Goal: Information Seeking & Learning: Learn about a topic

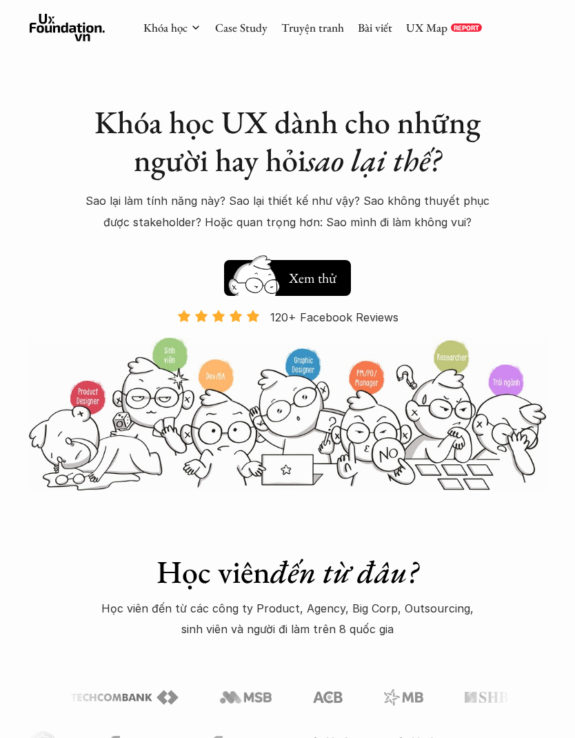
click at [237, 14] on div "Khóa học Case Study Truyện tranh Bài viết UX Map REPORT" at bounding box center [312, 28] width 339 height 28
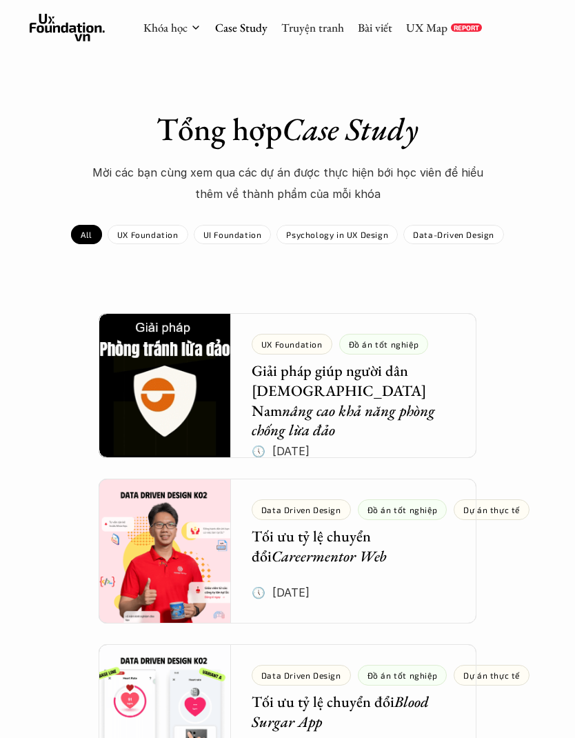
click at [234, 26] on link "Case Study" at bounding box center [241, 27] width 52 height 15
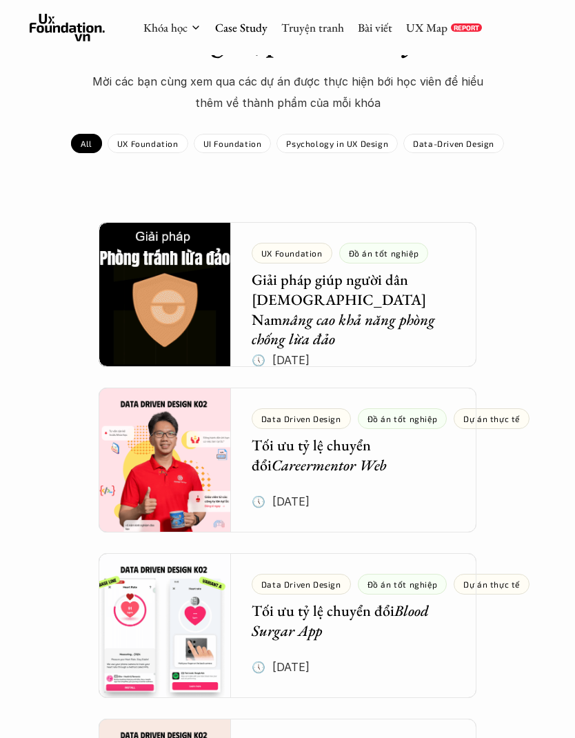
scroll to position [113, 0]
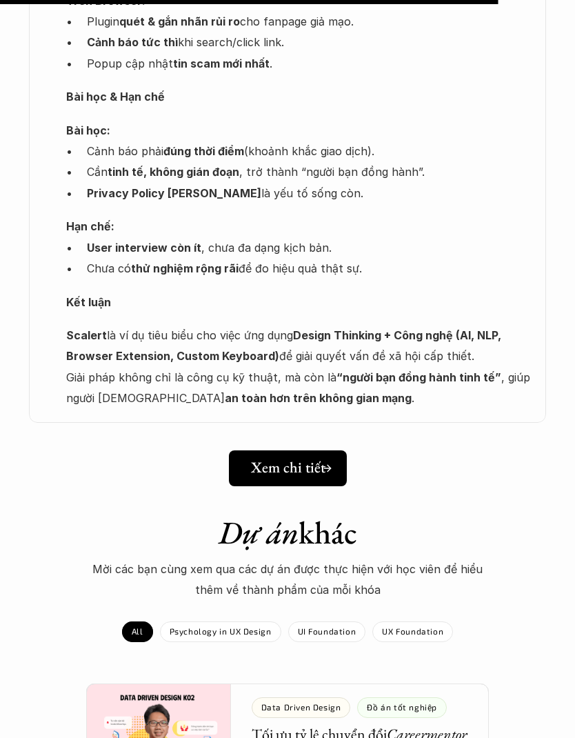
scroll to position [2043, 0]
click at [312, 459] on h5 "Xem chi tiết" at bounding box center [288, 468] width 74 height 18
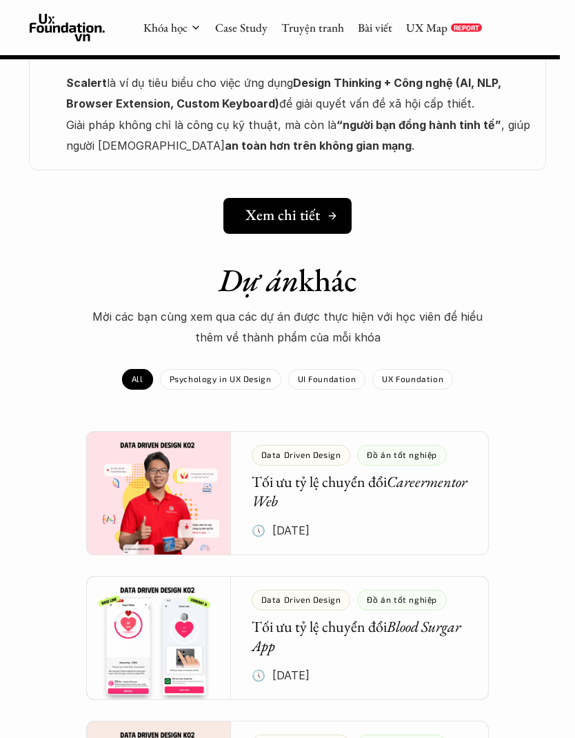
scroll to position [2294, 0]
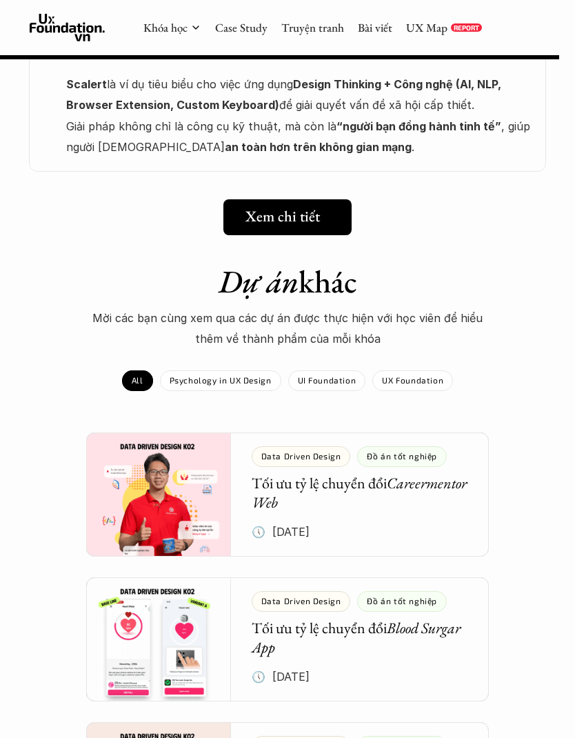
click at [423, 370] on div "UX Foundation" at bounding box center [412, 380] width 81 height 21
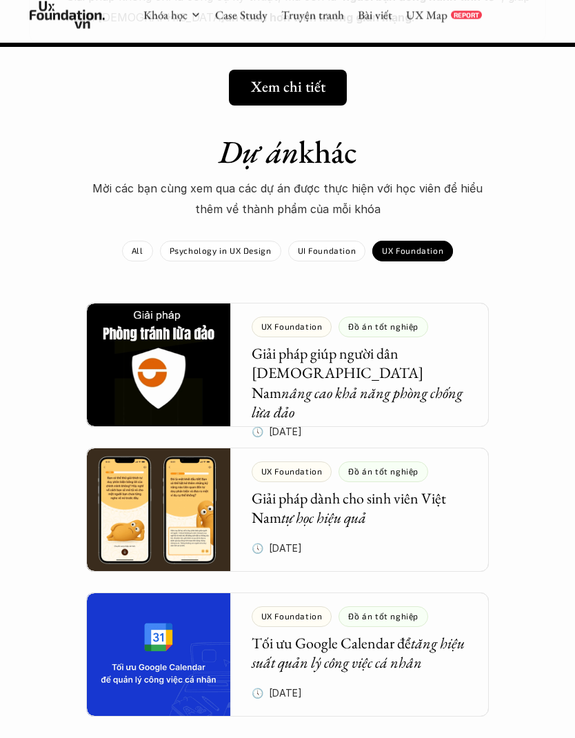
scroll to position [2436, 0]
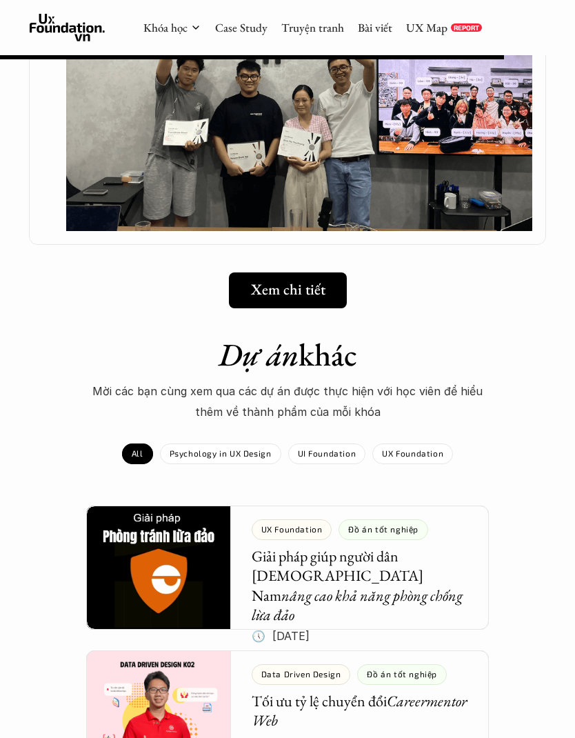
scroll to position [1568, 0]
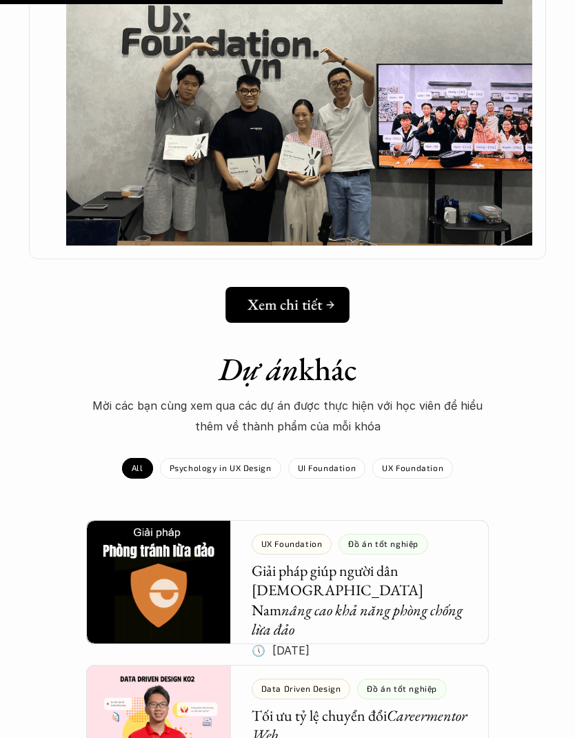
click at [312, 295] on h5 "Xem chi tiết" at bounding box center [285, 304] width 74 height 18
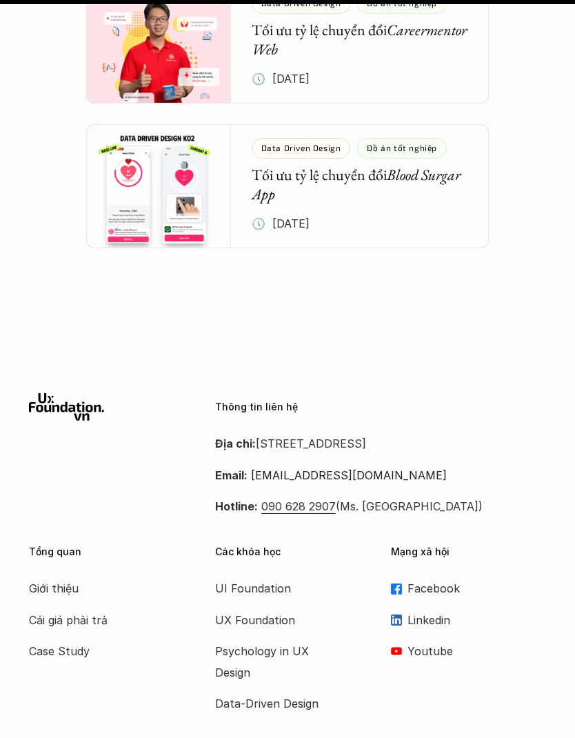
scroll to position [2308, 0]
